Goal: Task Accomplishment & Management: Manage account settings

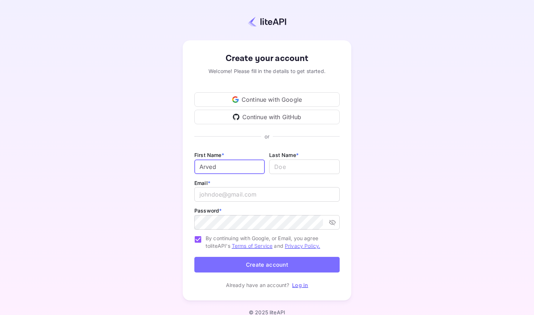
type input "Arved"
type input "[PERSON_NAME]"
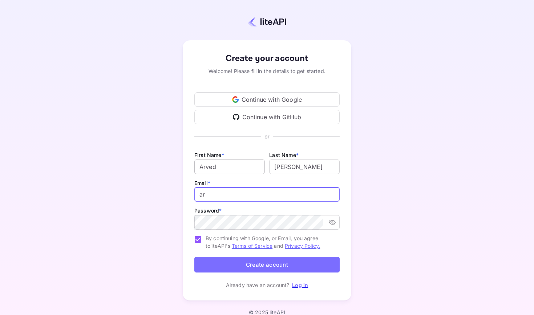
type input "[EMAIL_ADDRESS][PERSON_NAME][DOMAIN_NAME]"
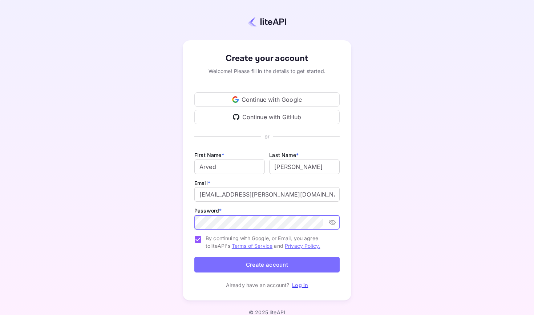
click at [299, 271] on button "Create account" at bounding box center [266, 265] width 145 height 16
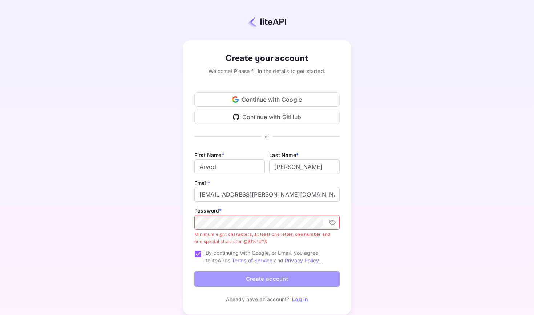
click at [311, 284] on button "Create account" at bounding box center [266, 279] width 145 height 16
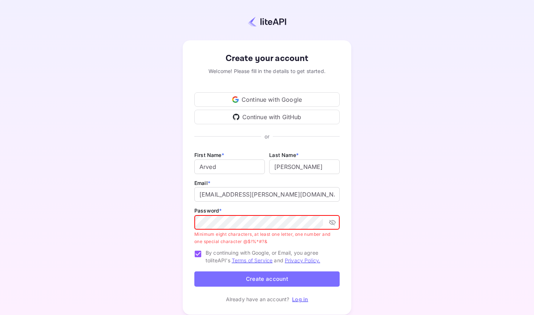
click at [267, 278] on button "Create account" at bounding box center [266, 279] width 145 height 16
click at [262, 281] on button "Create account" at bounding box center [266, 279] width 145 height 16
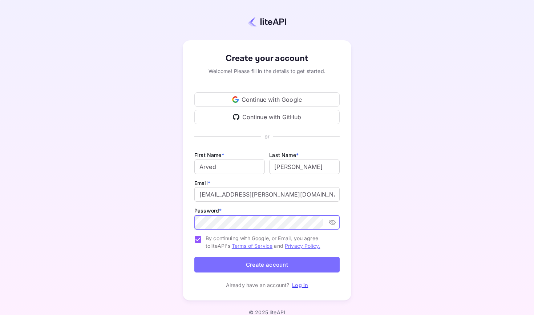
click at [267, 264] on button "Create account" at bounding box center [266, 265] width 145 height 16
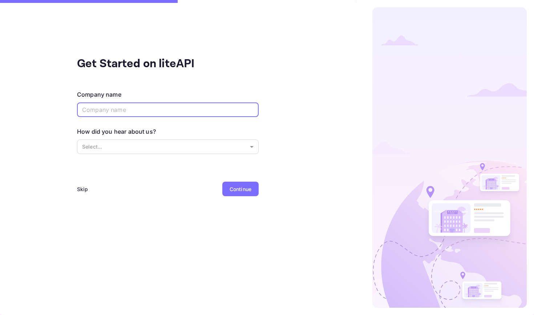
click at [201, 112] on input "text" at bounding box center [168, 109] width 182 height 15
click at [97, 158] on div "Company name ​ How did you hear about us? Select... ​" at bounding box center [168, 127] width 182 height 74
click at [100, 122] on div "Company name ​ How did you hear about us? Select... ​" at bounding box center [168, 127] width 182 height 74
click at [101, 105] on input "text" at bounding box center [168, 109] width 182 height 15
type input "Stealth"
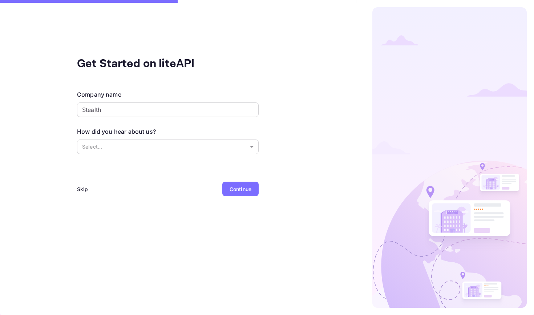
click at [86, 138] on div "How did you hear about us? Select... ​" at bounding box center [168, 141] width 182 height 28
click at [86, 148] on body "Get Started on liteAPI Company name Stealth ​ How did you hear about us? Select…" at bounding box center [267, 157] width 534 height 315
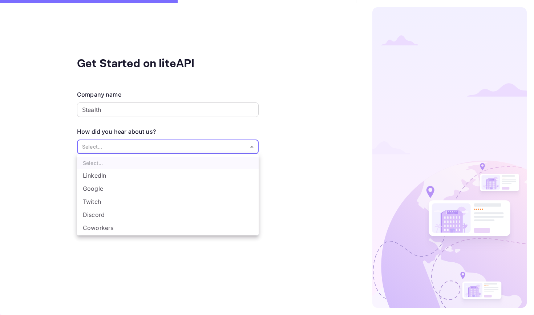
click at [99, 192] on li "Google" at bounding box center [168, 188] width 182 height 13
type input "Google"
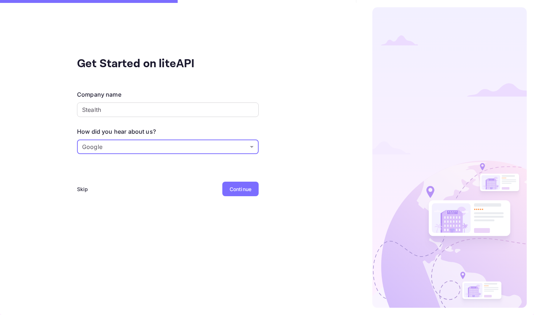
click at [249, 188] on div "Continue" at bounding box center [241, 189] width 22 height 8
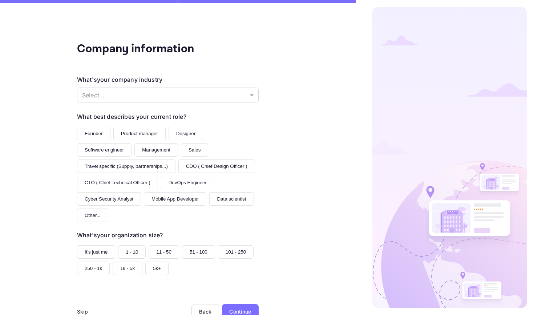
scroll to position [15, 0]
click at [86, 308] on div "Skip" at bounding box center [82, 312] width 11 height 8
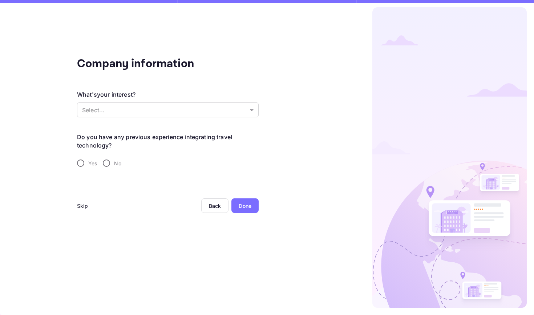
click at [83, 207] on div "Skip" at bounding box center [82, 206] width 11 height 8
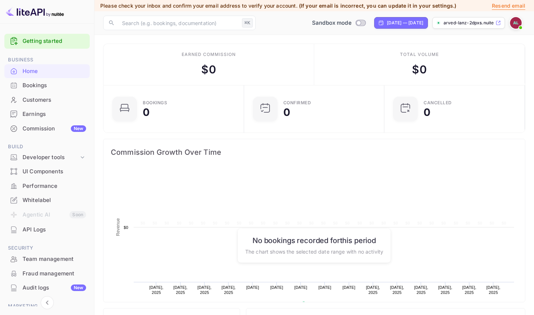
scroll to position [118, 136]
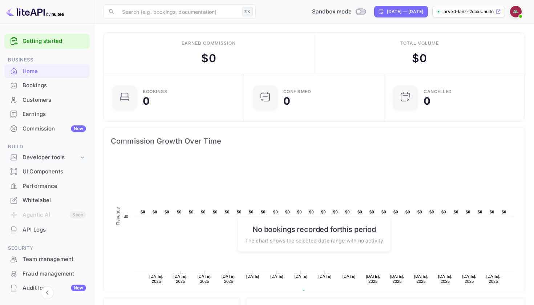
click at [53, 159] on div "Developer tools" at bounding box center [51, 157] width 56 height 8
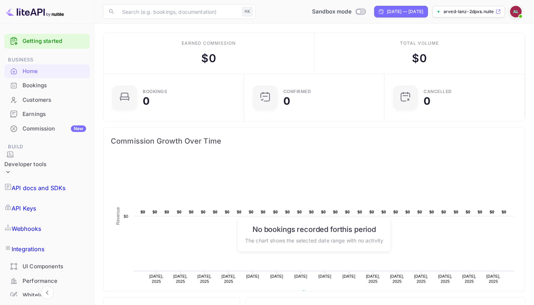
click at [53, 183] on p "API docs and SDKs" at bounding box center [39, 187] width 54 height 9
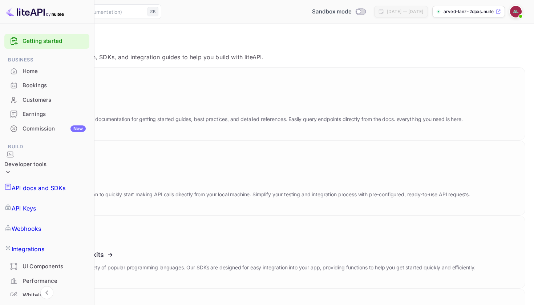
click at [50, 89] on div "Bookings" at bounding box center [46, 85] width 85 height 14
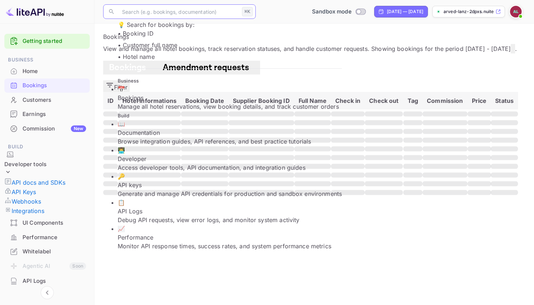
click at [137, 17] on input "text" at bounding box center [178, 11] width 121 height 15
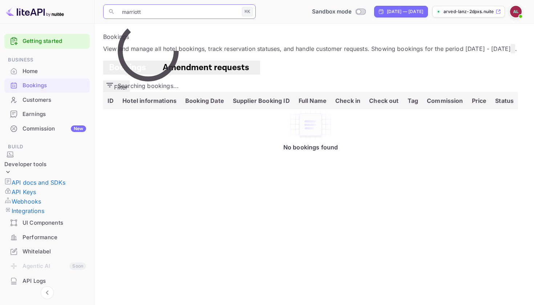
type input "marriott"
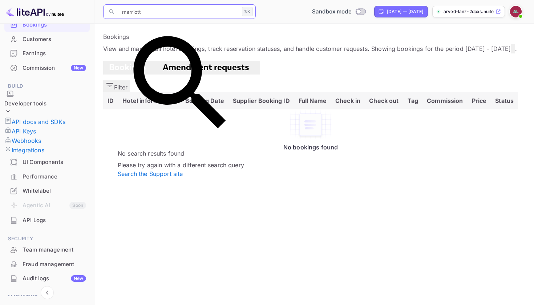
scroll to position [58, 0]
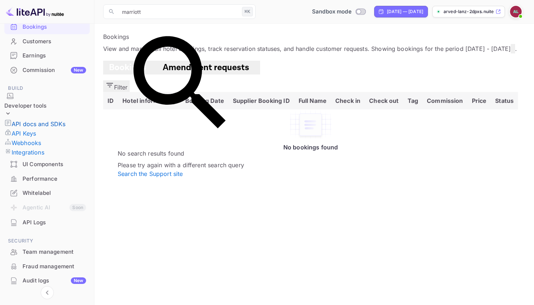
click at [41, 119] on p "API docs and SDKs" at bounding box center [39, 123] width 54 height 9
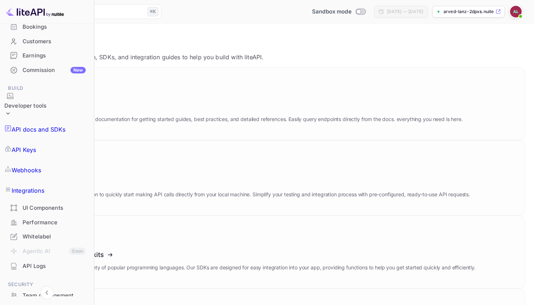
click at [36, 145] on p "API Keys" at bounding box center [24, 149] width 24 height 9
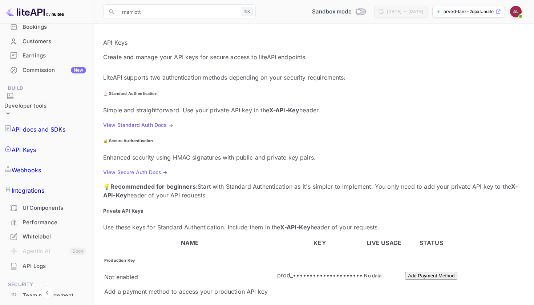
click at [41, 166] on p "Webhooks" at bounding box center [26, 170] width 29 height 9
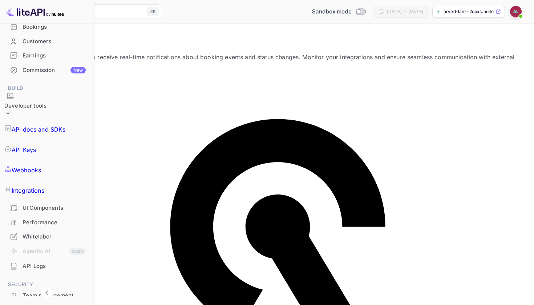
click at [41, 186] on p "Integrations" at bounding box center [28, 190] width 33 height 9
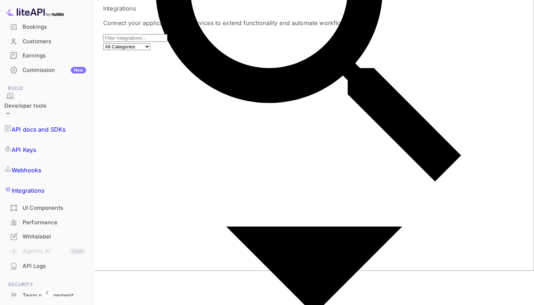
scroll to position [34, 0]
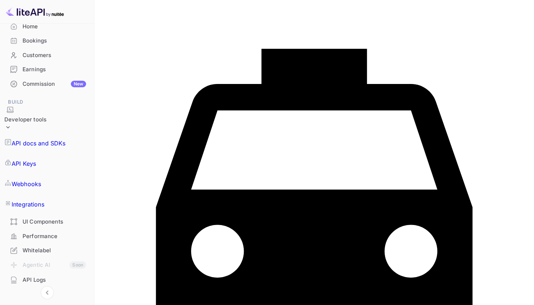
scroll to position [44, 0]
click at [25, 54] on div "Customers" at bounding box center [55, 56] width 64 height 8
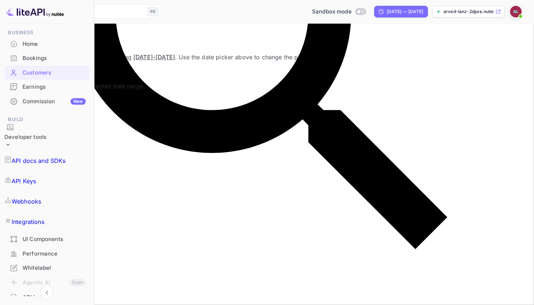
scroll to position [21, 0]
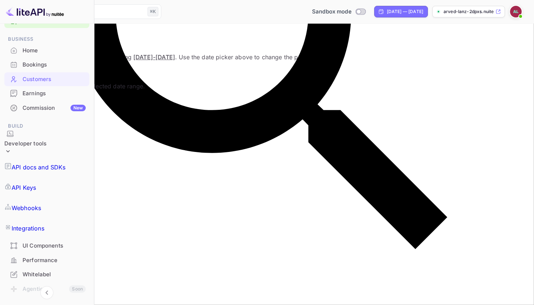
click at [34, 109] on div "Commission New" at bounding box center [54, 108] width 63 height 8
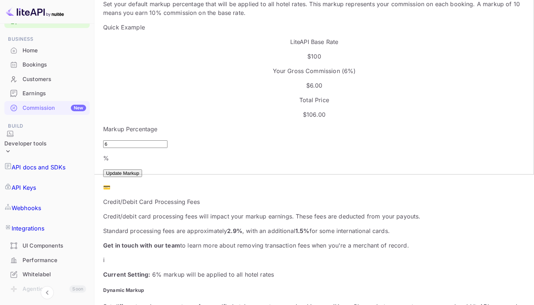
scroll to position [232, 0]
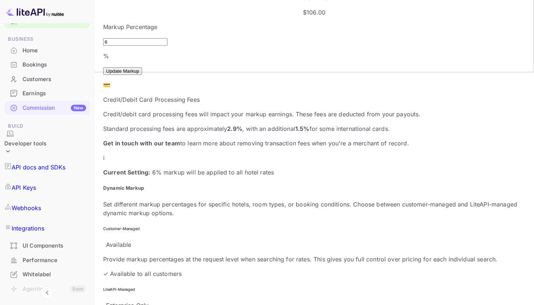
click at [49, 163] on p "API docs and SDKs" at bounding box center [39, 167] width 54 height 9
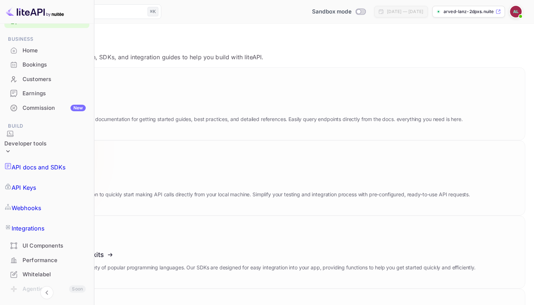
click at [122, 141] on icon at bounding box center [65, 178] width 113 height 75
click at [69, 159] on button "Download" at bounding box center [52, 164] width 34 height 10
click at [47, 177] on div "API Keys" at bounding box center [46, 187] width 85 height 20
click at [60, 177] on link "API Keys" at bounding box center [46, 187] width 85 height 20
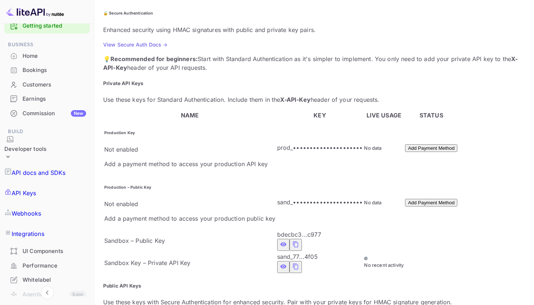
scroll to position [11, 0]
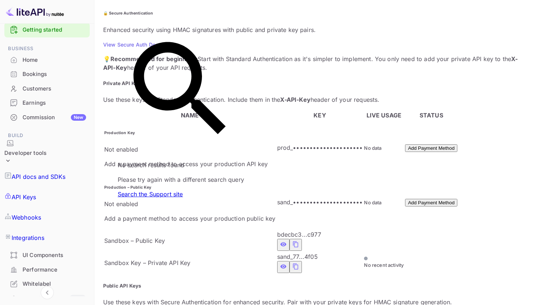
drag, startPoint x: 146, startPoint y: 11, endPoint x: 138, endPoint y: 12, distance: 7.7
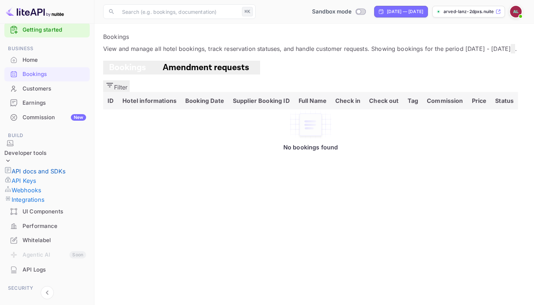
click at [60, 167] on p "API docs and SDKs" at bounding box center [39, 171] width 54 height 9
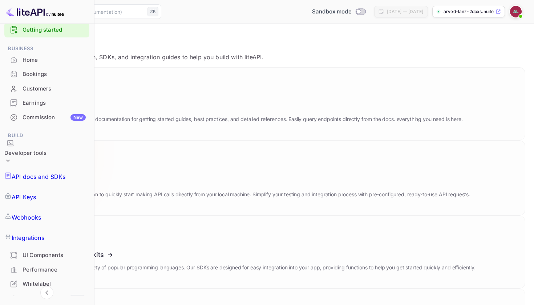
click at [122, 141] on icon at bounding box center [65, 178] width 113 height 75
click at [291, 251] on div "Software development kits Access our SDKs in a wide variety of popular programm…" at bounding box center [248, 264] width 455 height 26
click at [36, 192] on p "API Keys" at bounding box center [24, 196] width 24 height 9
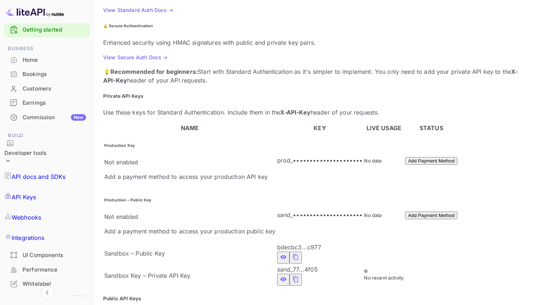
scroll to position [147, 0]
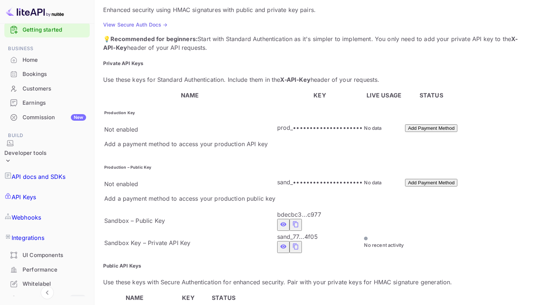
click at [292, 242] on icon "private api keys table" at bounding box center [295, 246] width 7 height 9
